Goal: Navigation & Orientation: Find specific page/section

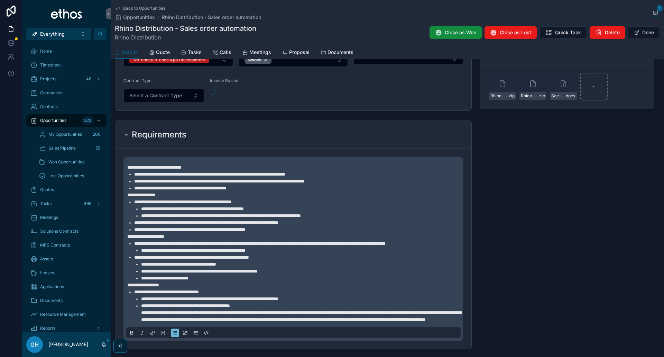
scroll to position [517, 0]
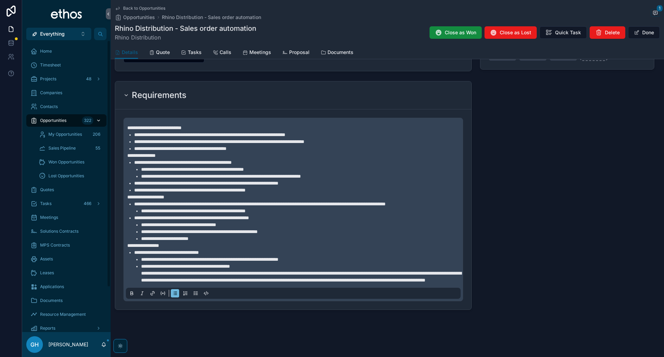
click at [53, 121] on span "Opportunities" at bounding box center [53, 121] width 26 height 6
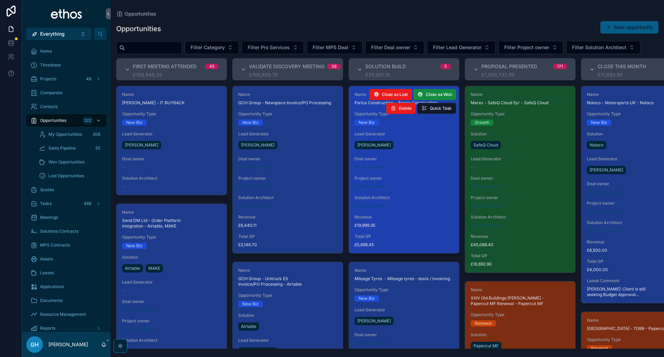
click at [404, 175] on div "Name Forica Construction - Forcia Construction Opportunity Type New Biz Lead Ge…" at bounding box center [404, 169] width 110 height 167
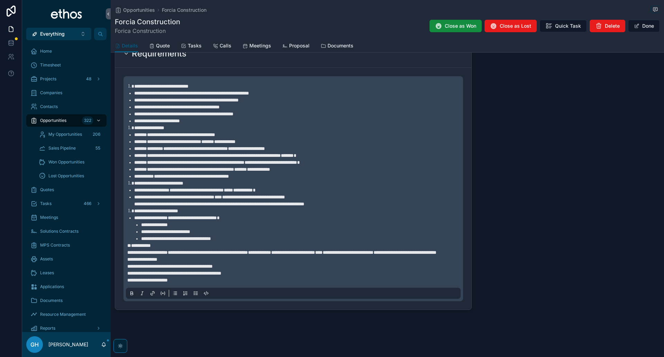
scroll to position [468, 0]
